Goal: Find contact information: Find contact information

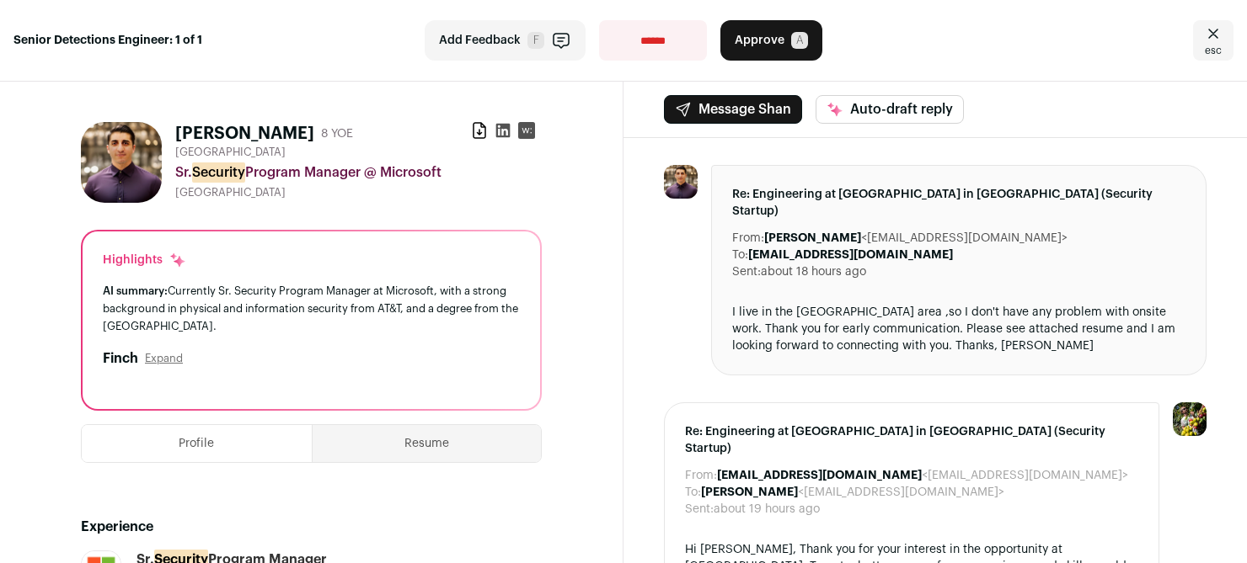
click at [460, 123] on div "Shan Mukhtarov 8 YOE Download resume" at bounding box center [358, 134] width 366 height 24
click at [471, 131] on icon at bounding box center [479, 130] width 17 height 17
click at [497, 134] on icon at bounding box center [502, 130] width 17 height 17
